Goal: Find specific page/section

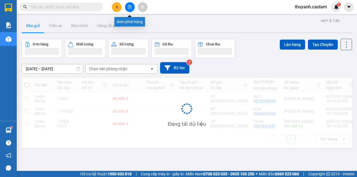
click at [131, 5] on button at bounding box center [130, 7] width 10 height 10
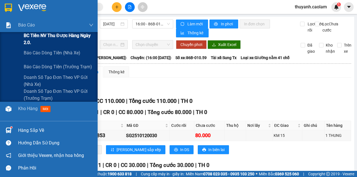
click at [38, 37] on span "BC Tiền NV thu được hàng ngày 2.0." at bounding box center [59, 39] width 70 height 14
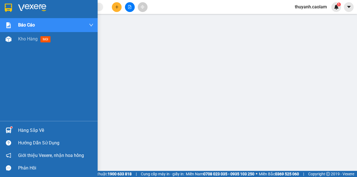
click at [5, 6] on img at bounding box center [8, 8] width 7 height 8
